Goal: Transaction & Acquisition: Purchase product/service

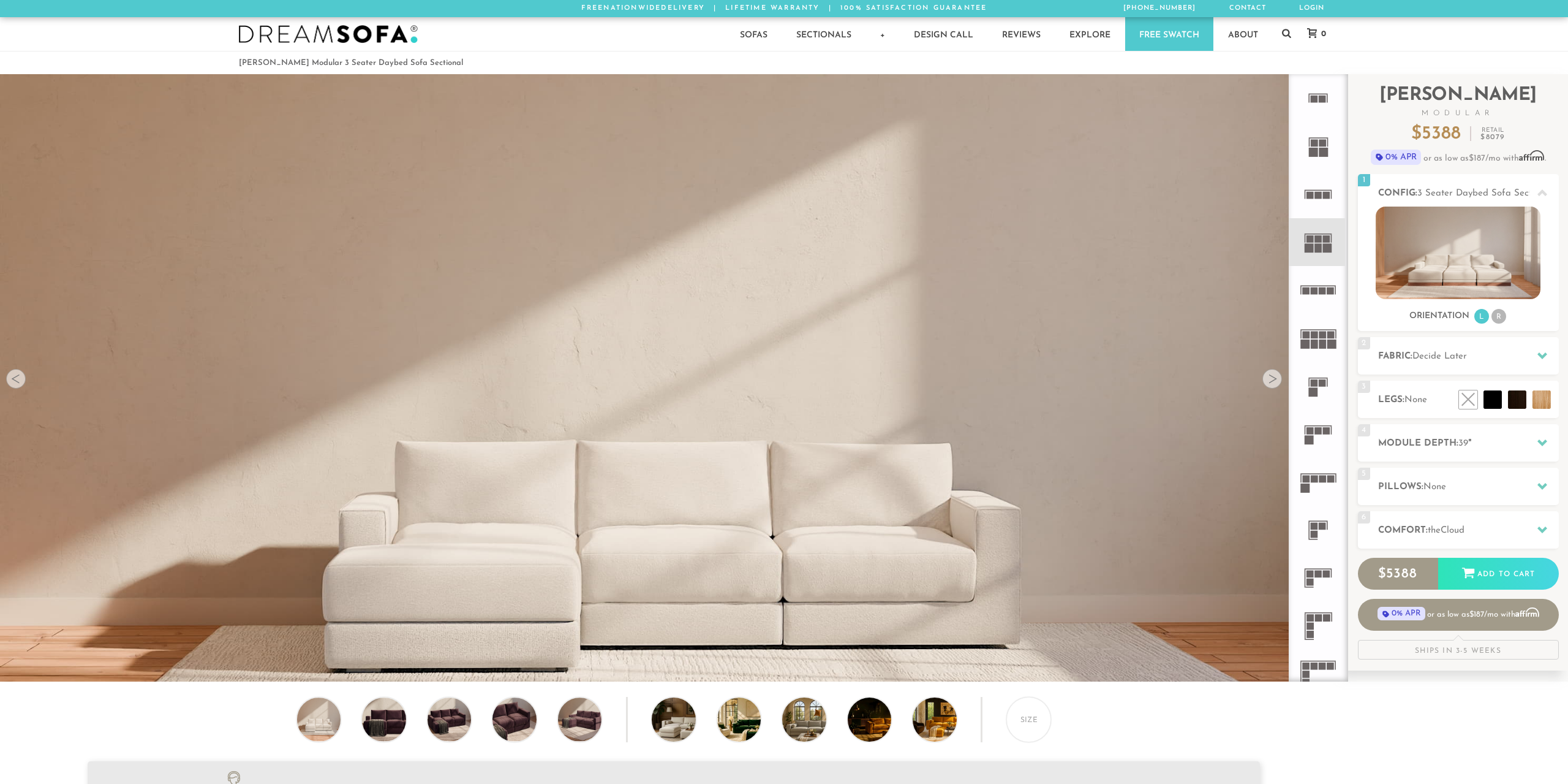
scroll to position [15670, 1568]
click at [1441, 363] on h2 "Fabric: Decide Later" at bounding box center [1469, 356] width 181 height 14
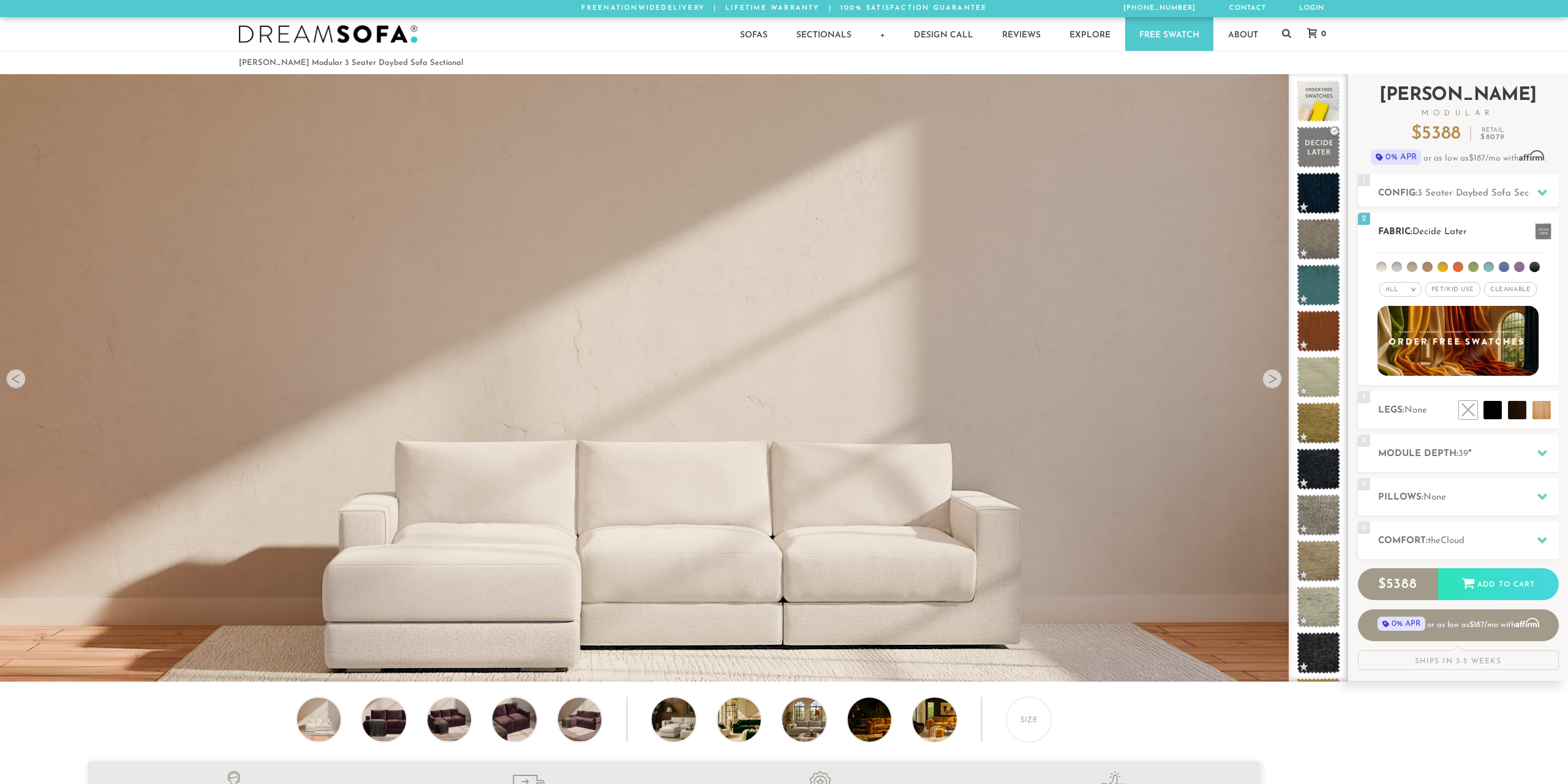
click at [1447, 383] on div "2 Fabric: Decide Later All > All" at bounding box center [1458, 298] width 201 height 172
click at [1515, 290] on span "Cleanable x" at bounding box center [1510, 289] width 53 height 14
click at [1491, 268] on li at bounding box center [1489, 267] width 10 height 10
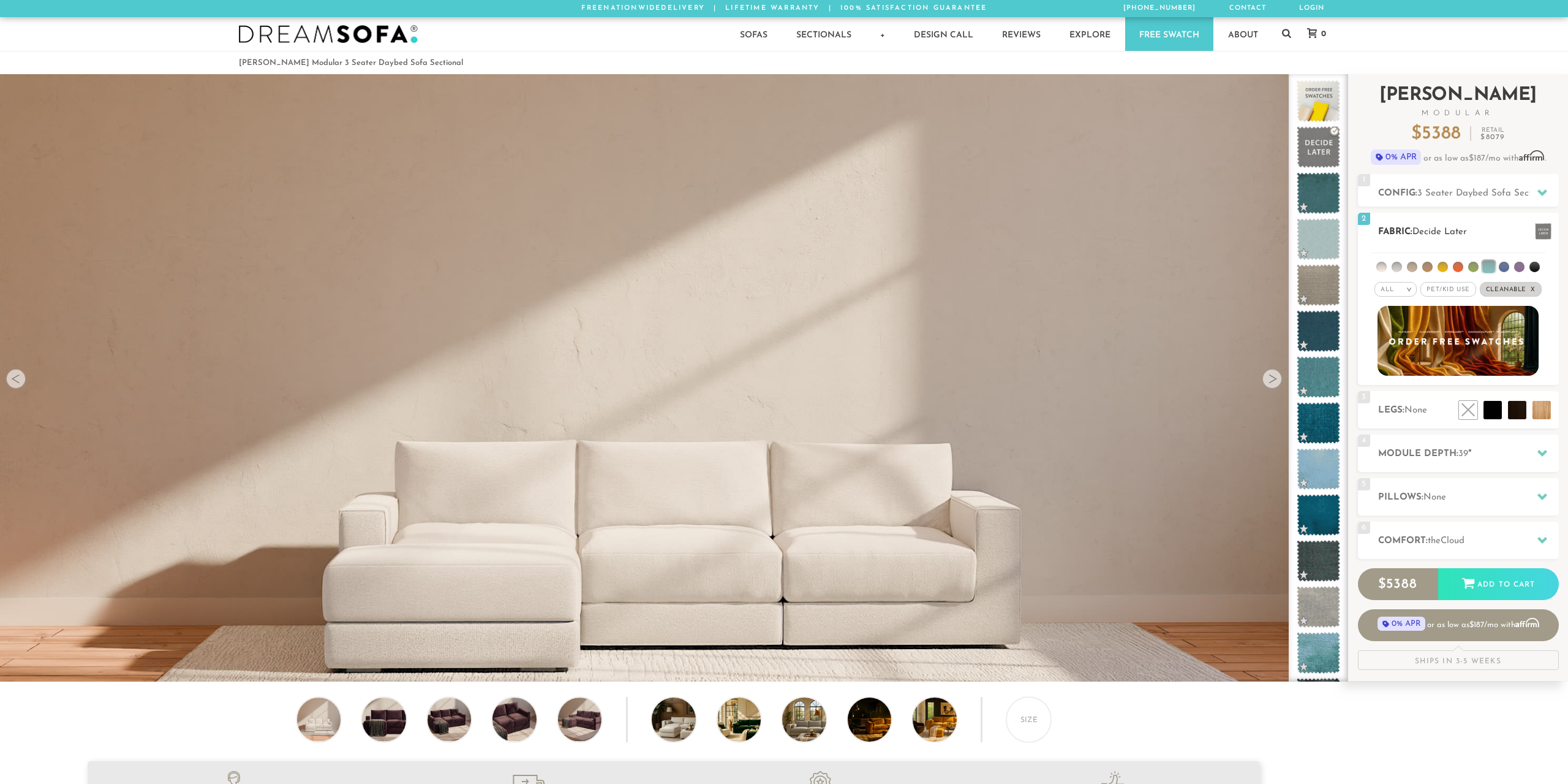
click at [1491, 268] on li at bounding box center [1489, 267] width 12 height 12
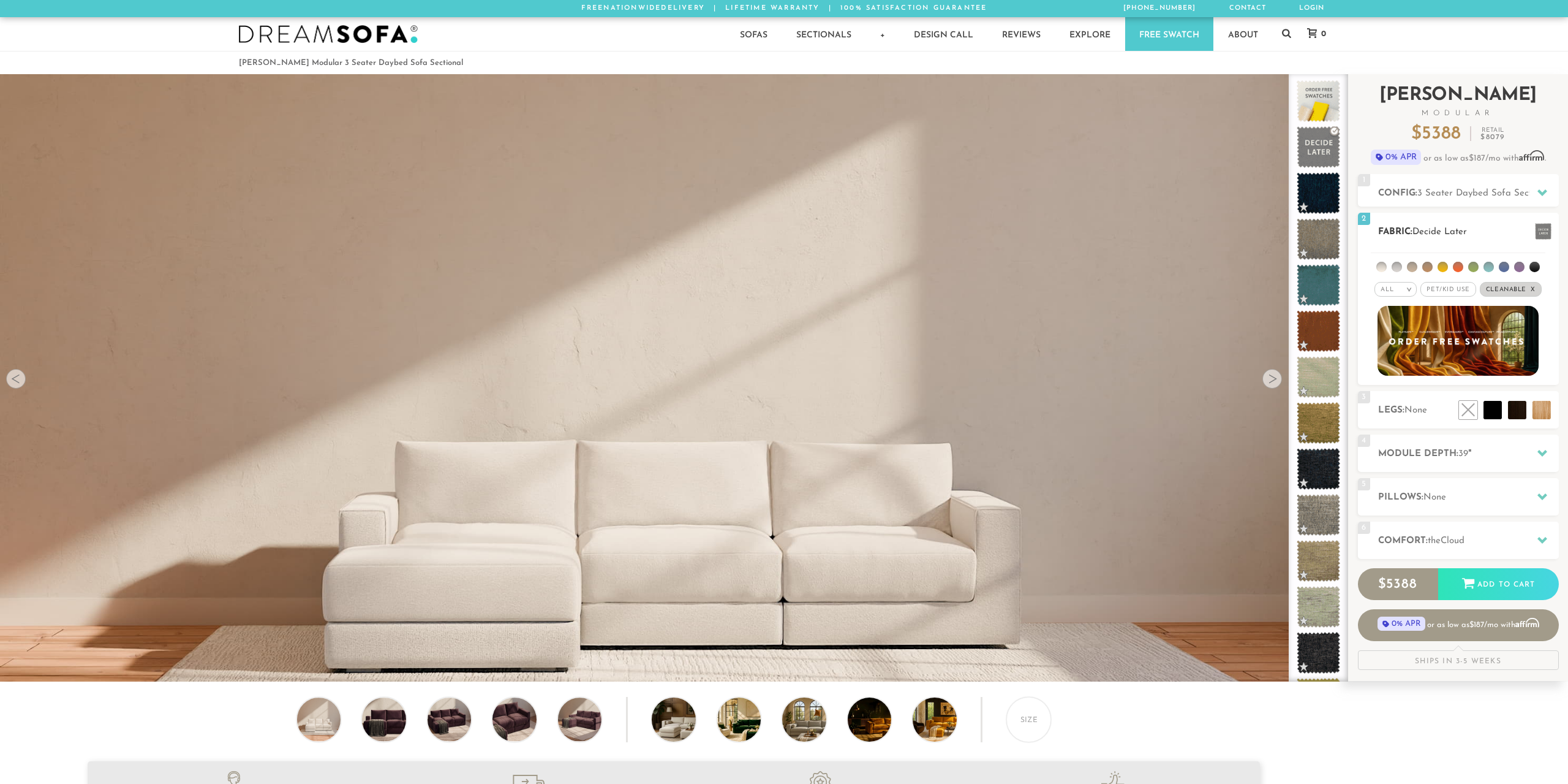
click at [1491, 268] on li at bounding box center [1489, 267] width 10 height 10
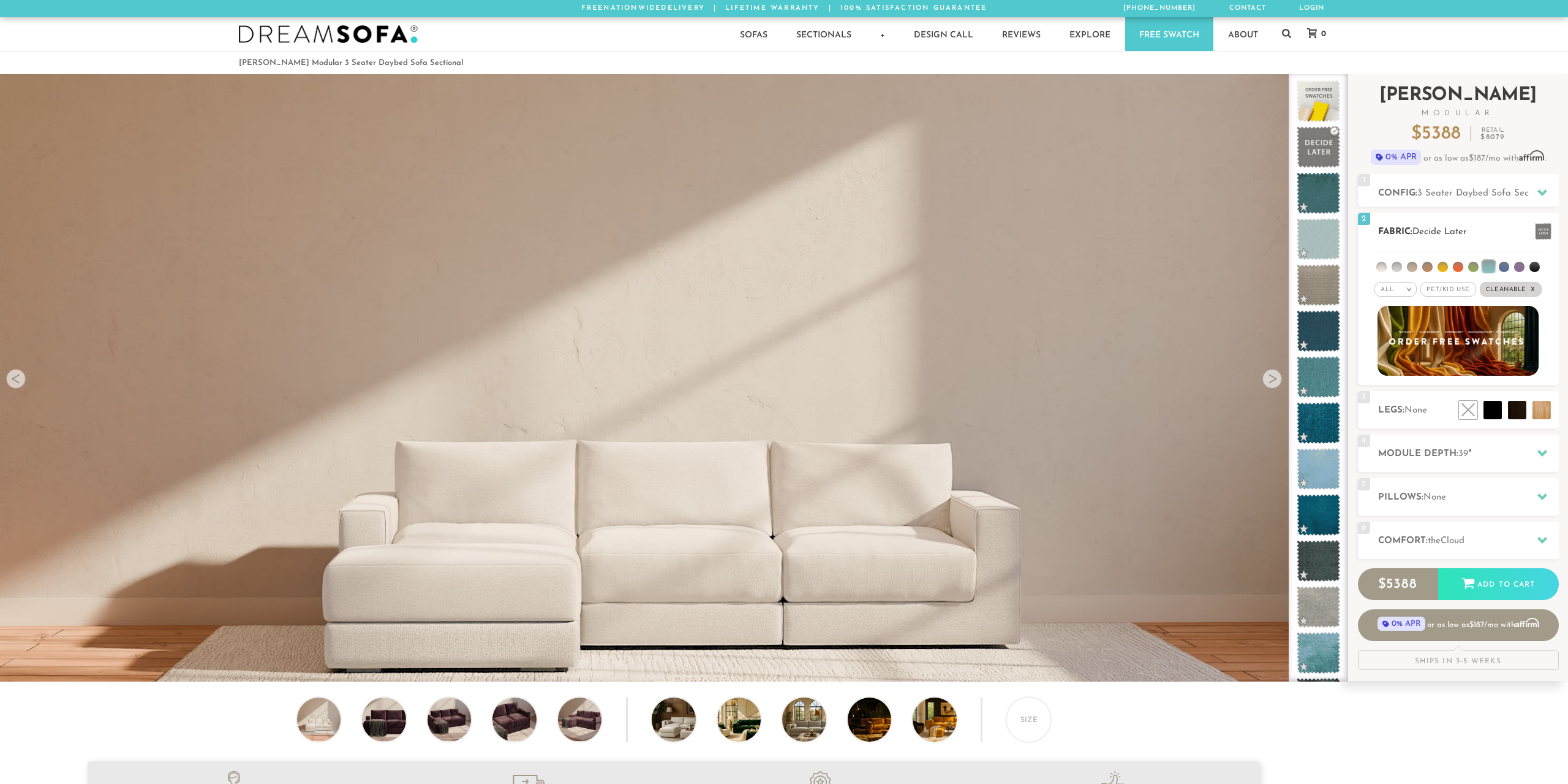
click at [1491, 268] on li at bounding box center [1489, 267] width 12 height 12
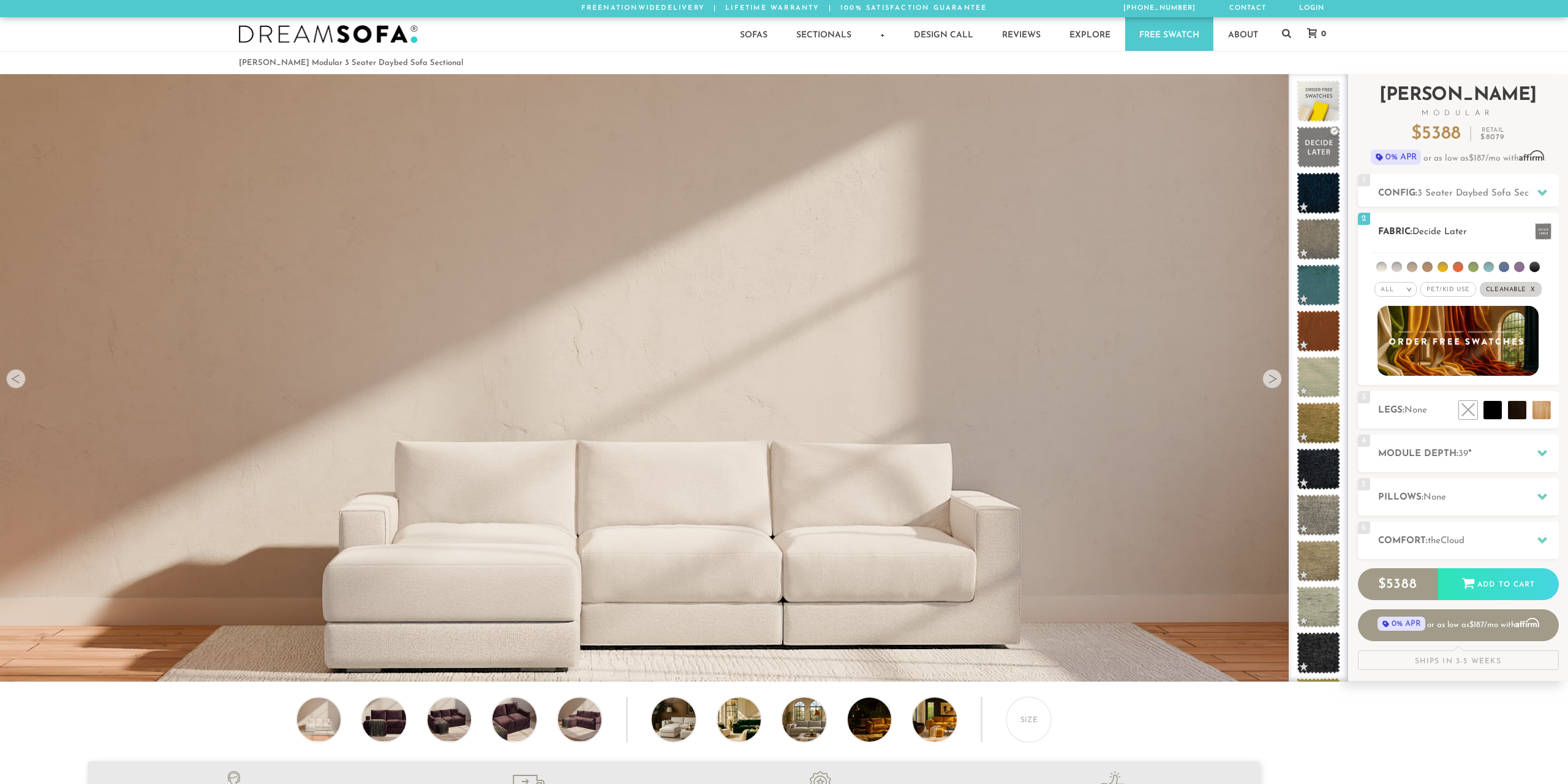
click at [1491, 268] on li at bounding box center [1489, 267] width 10 height 10
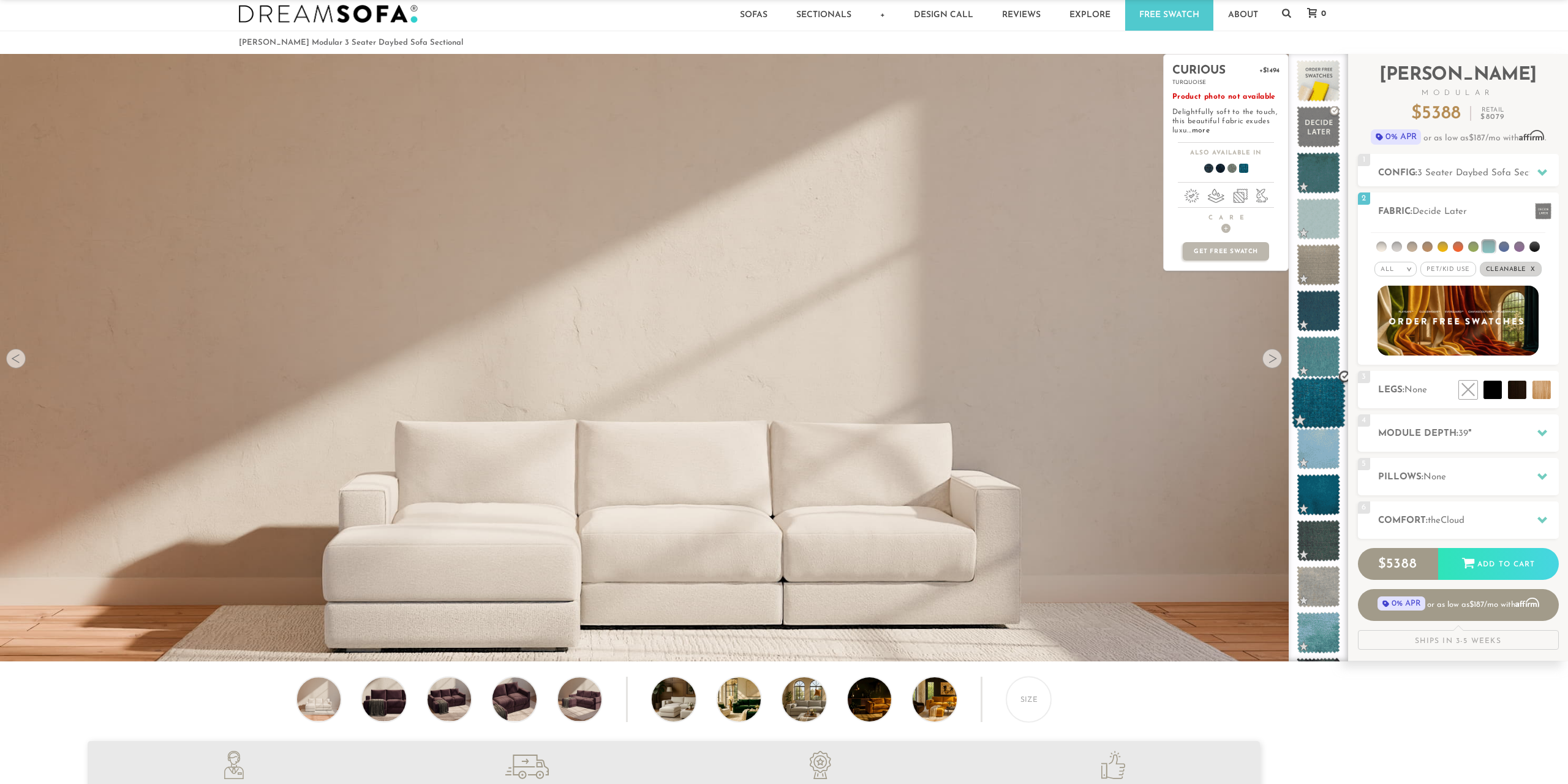
scroll to position [0, 0]
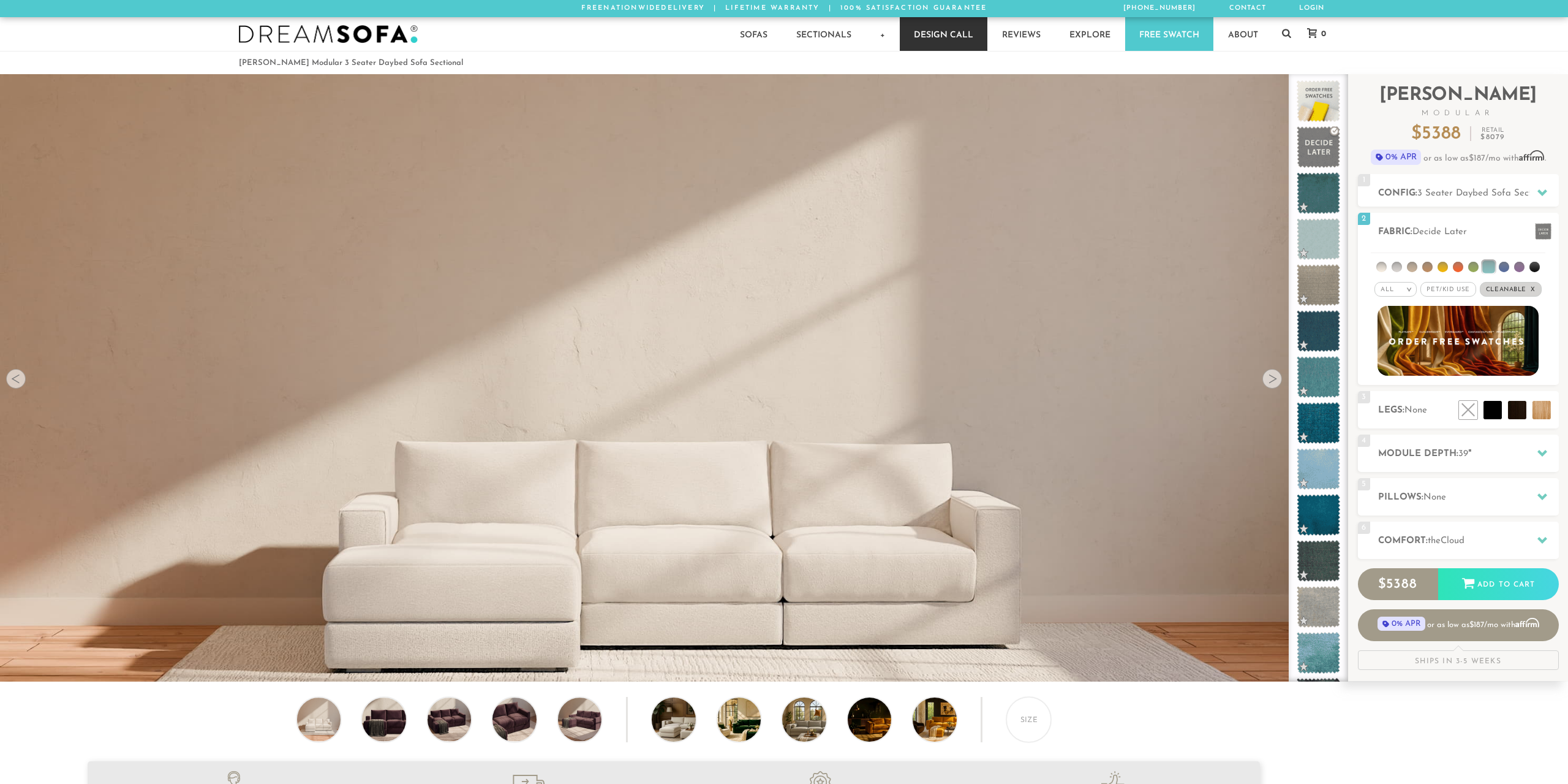
click at [980, 42] on link "Design Call" at bounding box center [944, 34] width 88 height 34
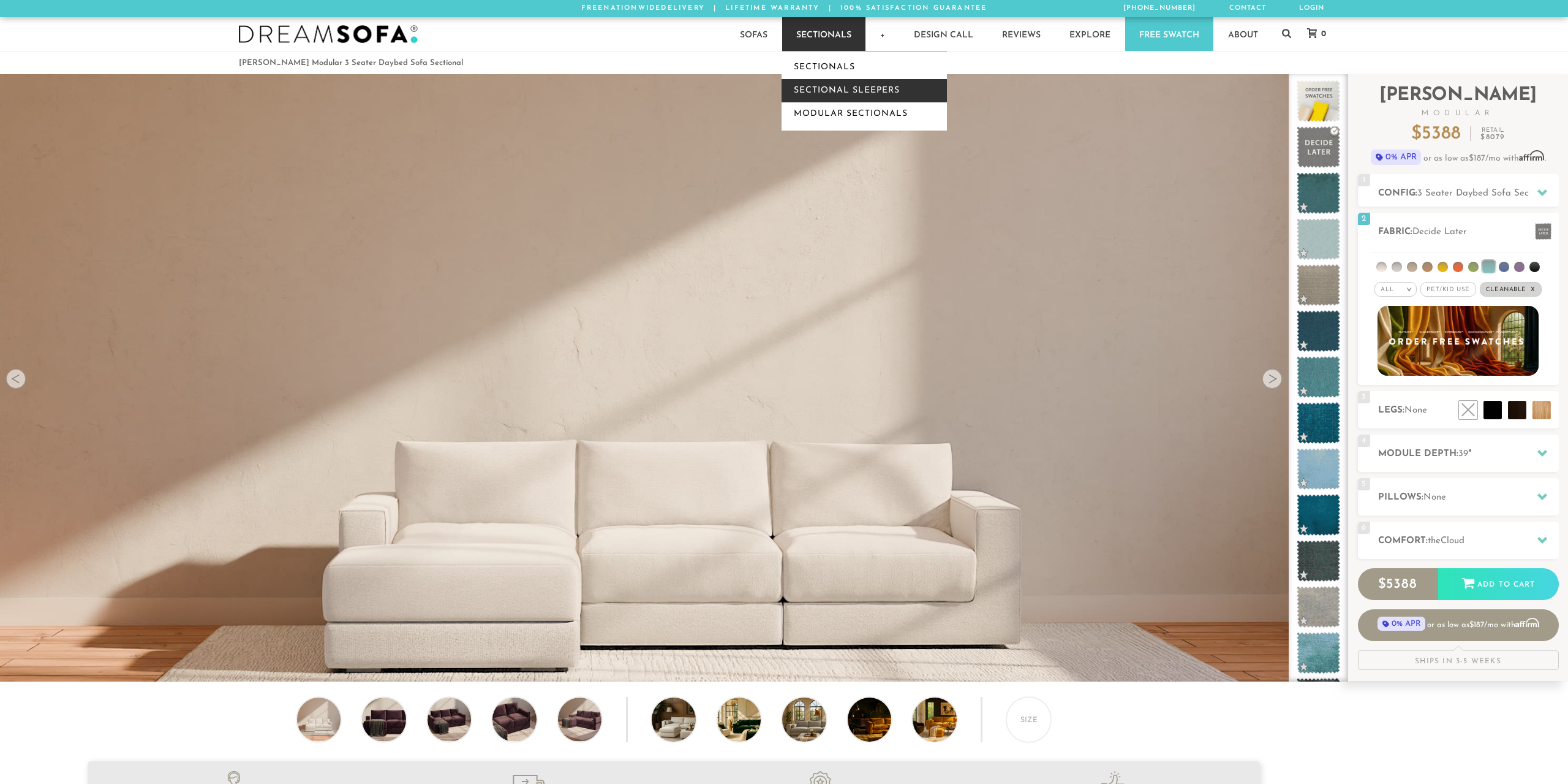
click at [841, 82] on link "Sectional Sleepers" at bounding box center [864, 90] width 165 height 23
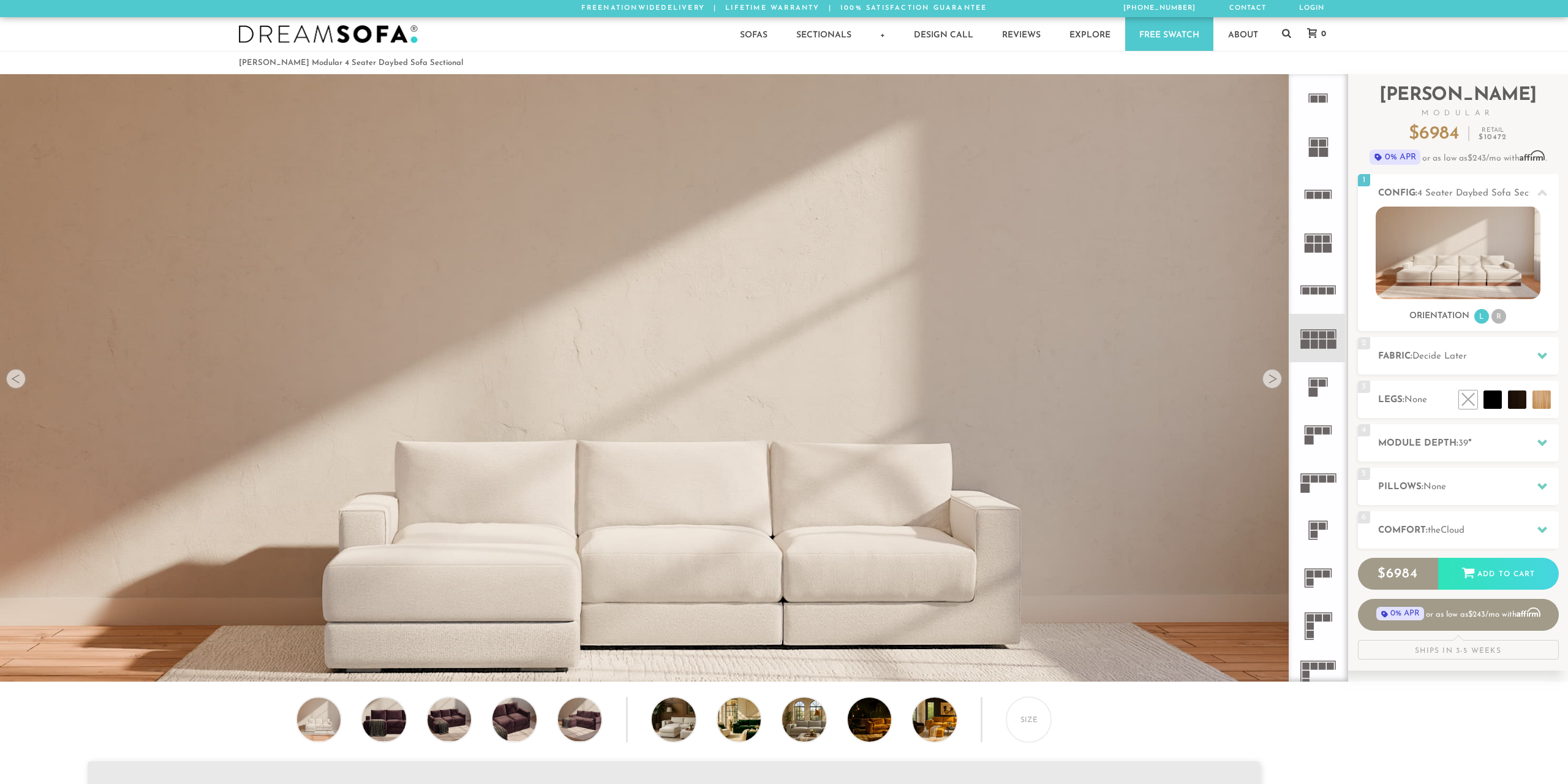
scroll to position [15670, 1568]
